Goal: Transaction & Acquisition: Subscribe to service/newsletter

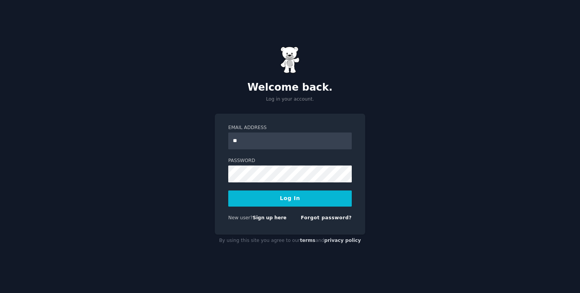
type input "*"
type input "**********"
click at [228, 190] on button "Log In" at bounding box center [290, 198] width 124 height 16
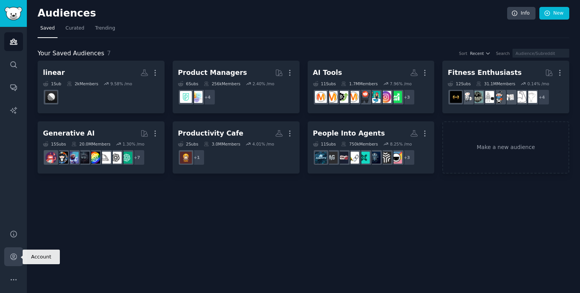
click at [12, 258] on icon "Sidebar" at bounding box center [13, 257] width 6 height 6
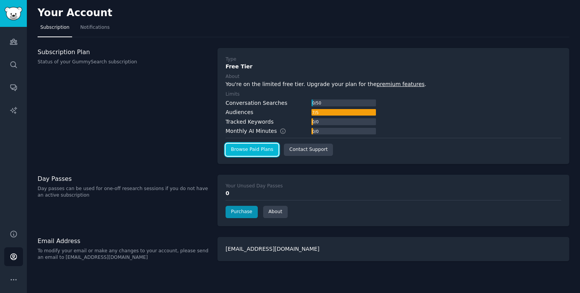
click at [251, 154] on link "Browse Paid Plans" at bounding box center [252, 149] width 53 height 12
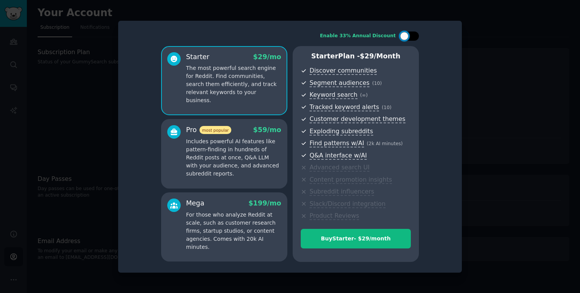
click at [410, 34] on div at bounding box center [409, 35] width 19 height 9
click at [412, 35] on div at bounding box center [414, 36] width 8 height 8
checkbox input "false"
click at [216, 164] on p "Includes powerful AI features like pattern-finding in hundreds of Reddit posts …" at bounding box center [233, 157] width 95 height 40
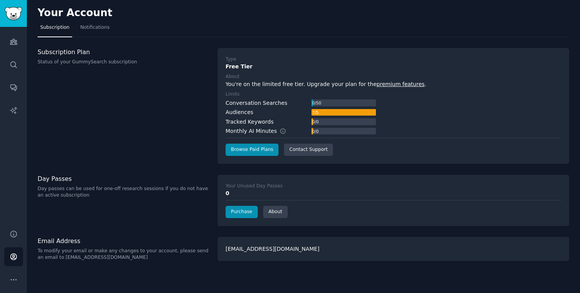
click at [56, 64] on p "Status of your GummySearch subscription" at bounding box center [124, 62] width 172 height 7
drag, startPoint x: 56, startPoint y: 64, endPoint x: 148, endPoint y: 64, distance: 92.4
click at [148, 64] on p "Status of your GummySearch subscription" at bounding box center [124, 62] width 172 height 7
